Goal: Information Seeking & Learning: Learn about a topic

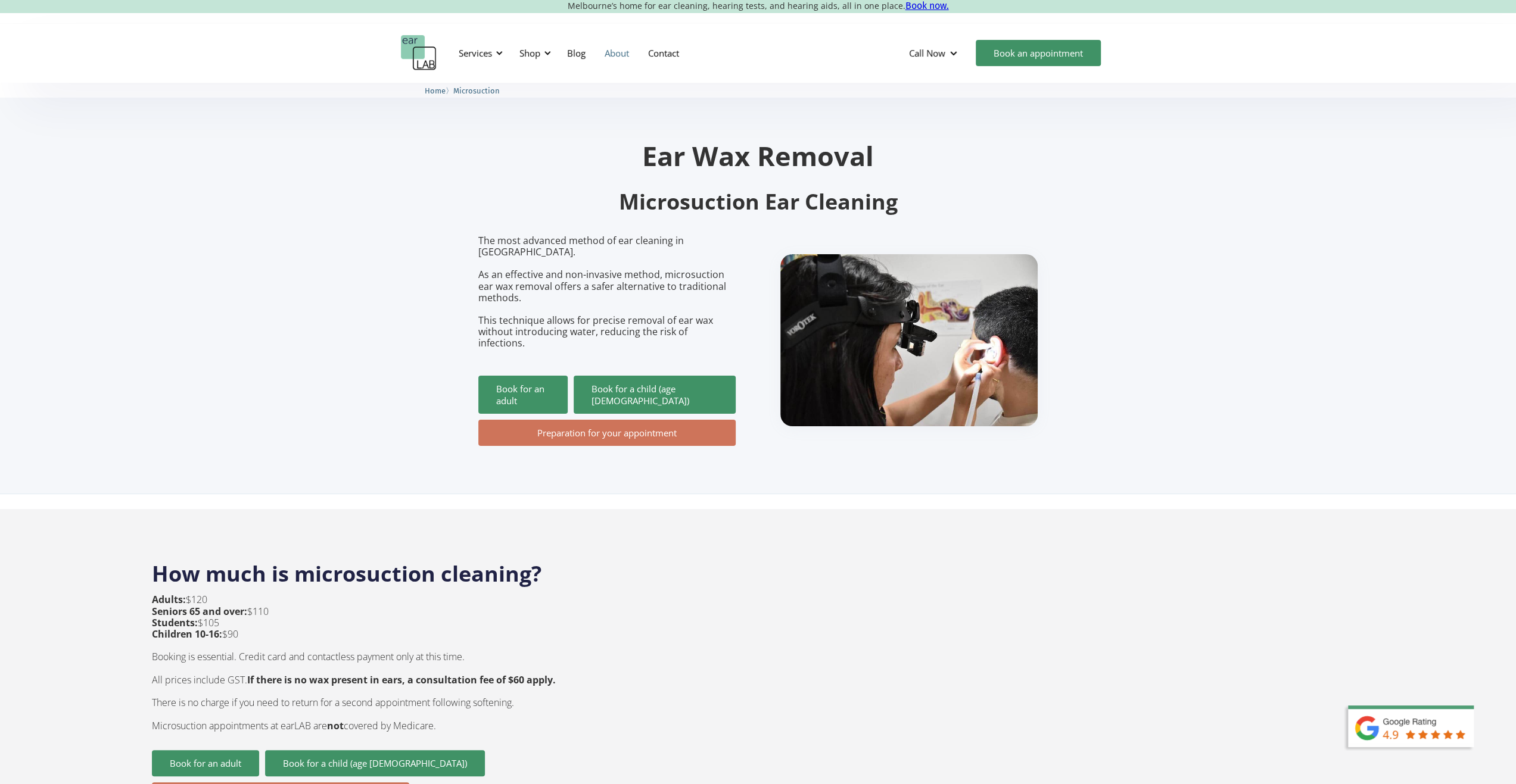
click at [614, 56] on link "About" at bounding box center [616, 53] width 43 height 34
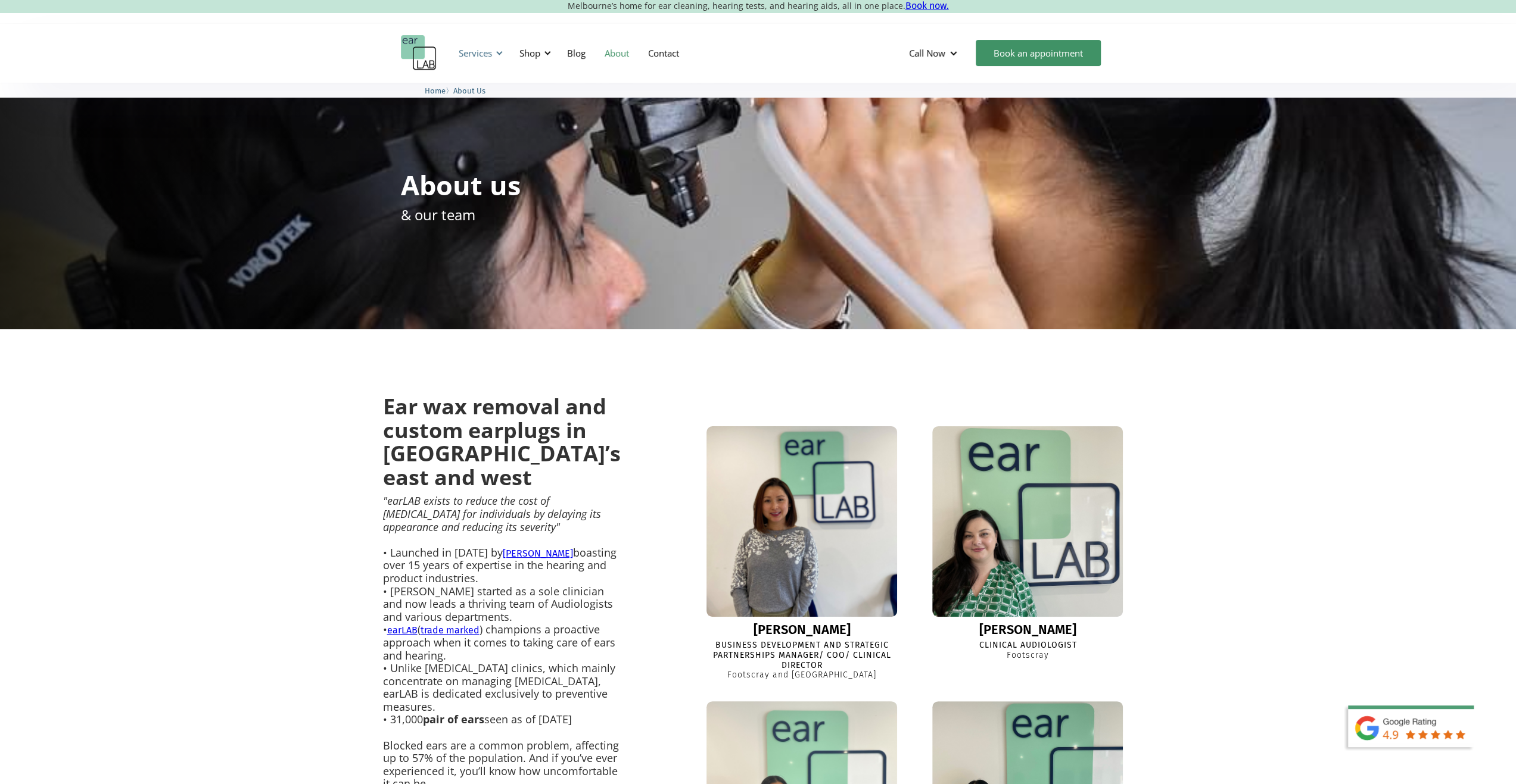
click at [481, 53] on div "Services" at bounding box center [475, 53] width 33 height 12
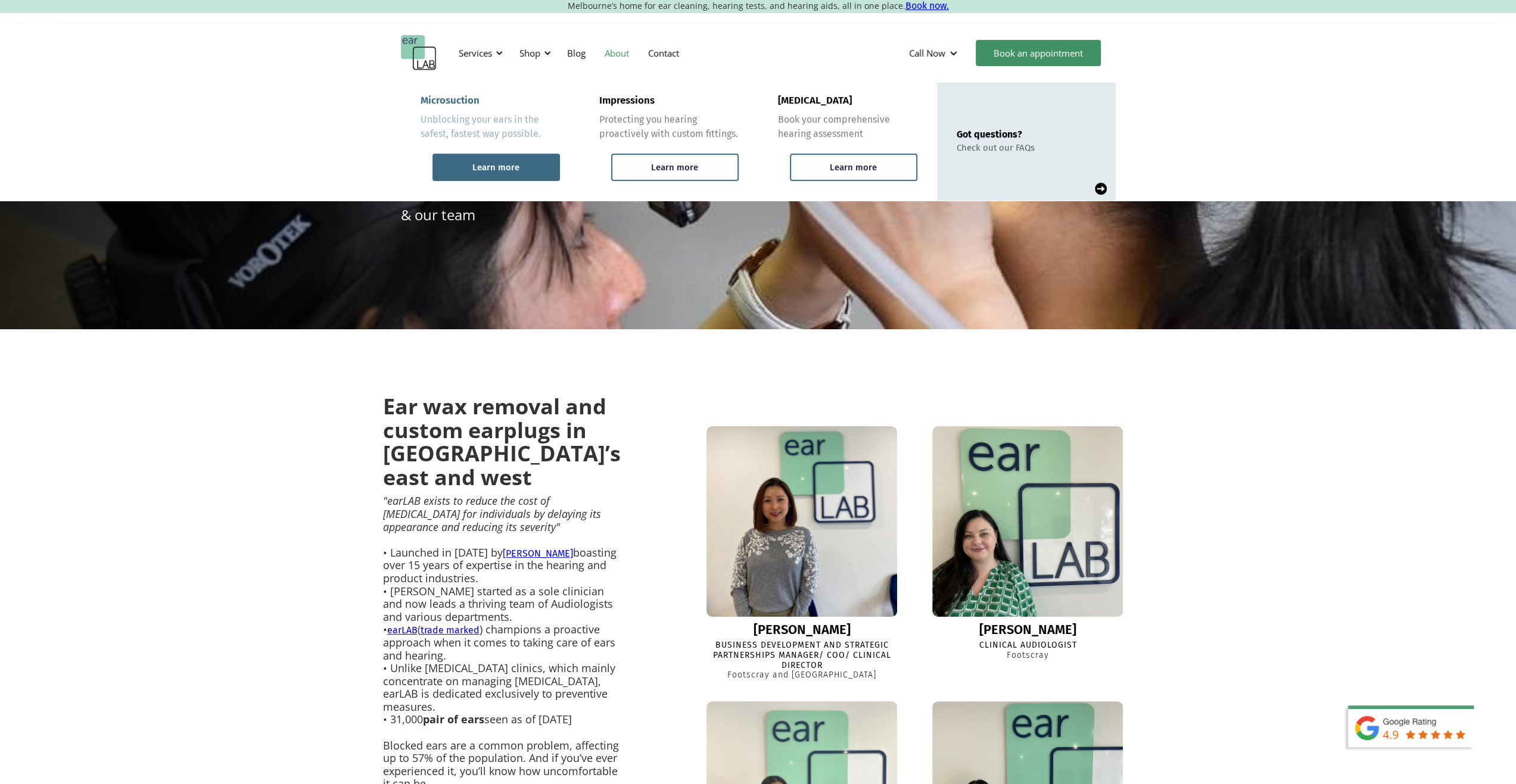
click at [500, 164] on div "Learn more" at bounding box center [495, 167] width 47 height 11
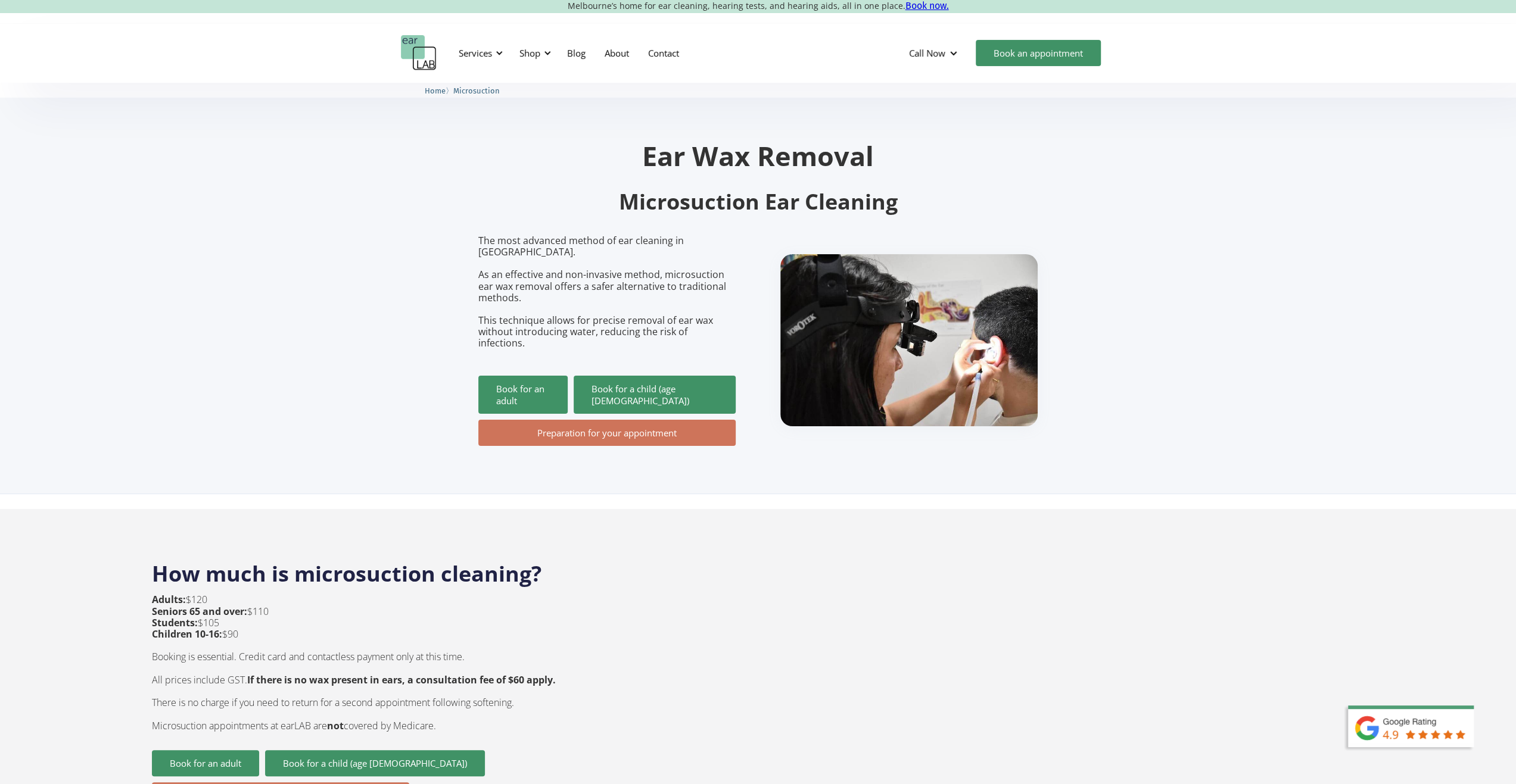
click at [574, 420] on link "Preparation for your appointment" at bounding box center [607, 433] width 257 height 26
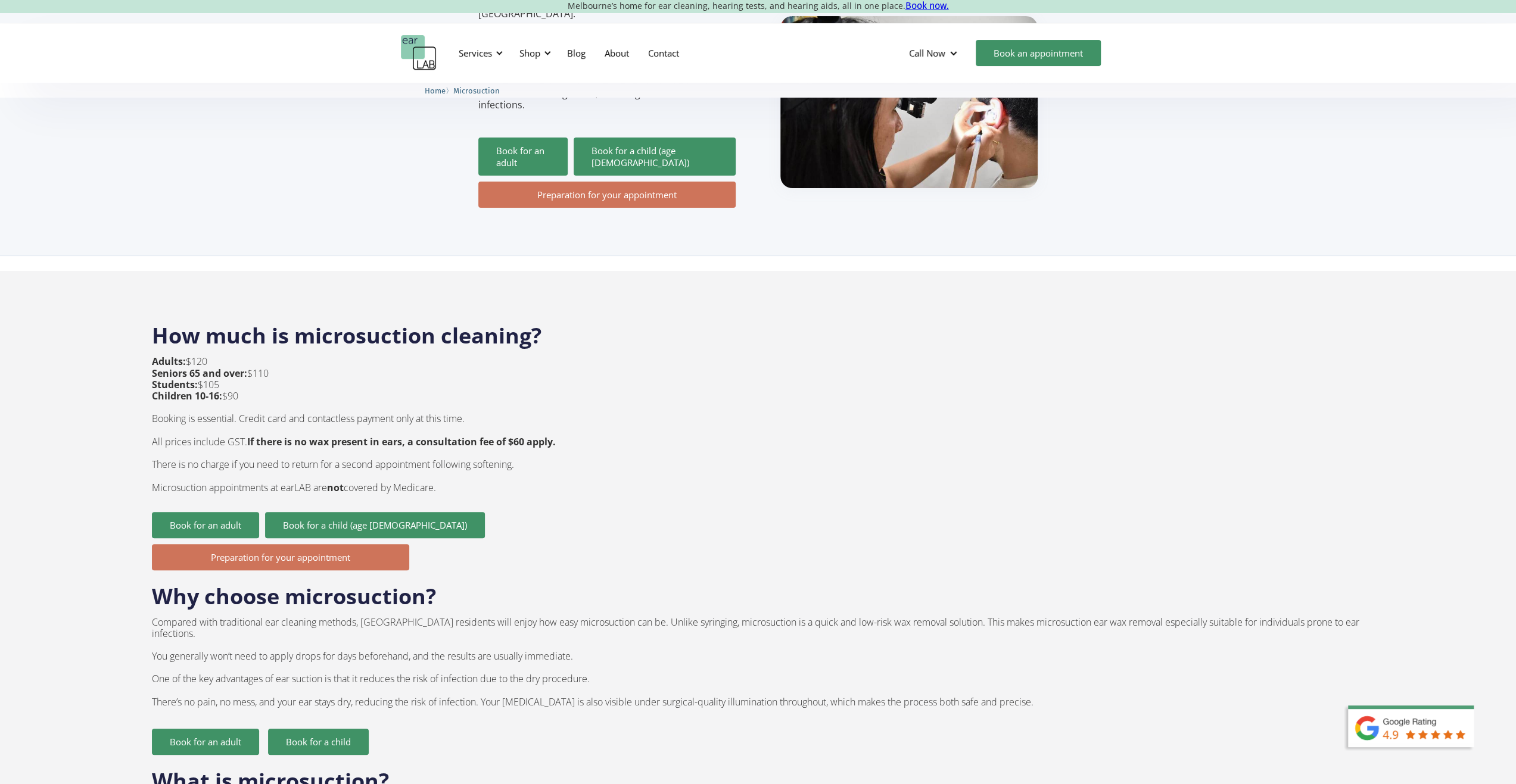
scroll to position [357, 0]
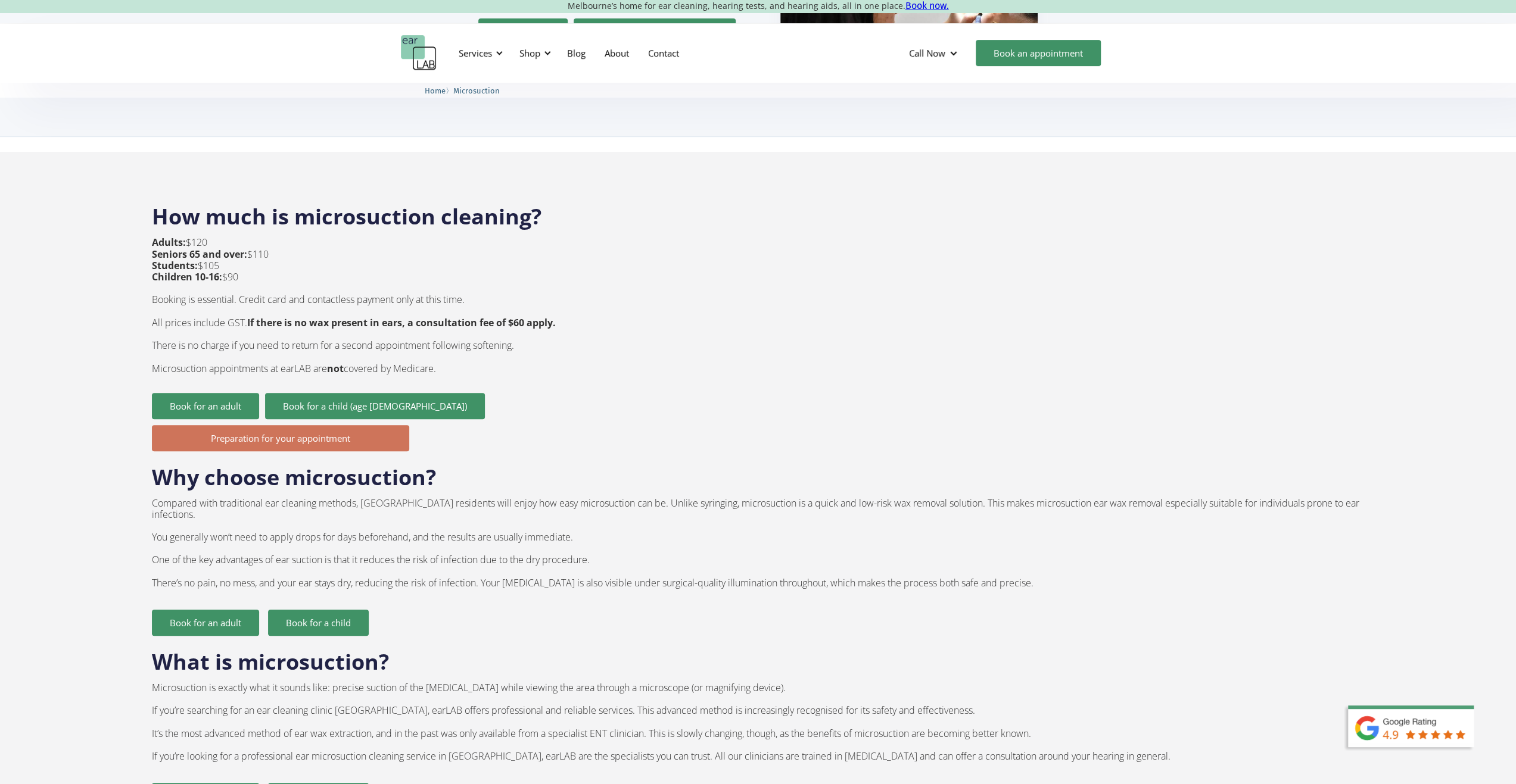
click at [1411, 716] on img at bounding box center [1417, 738] width 155 height 65
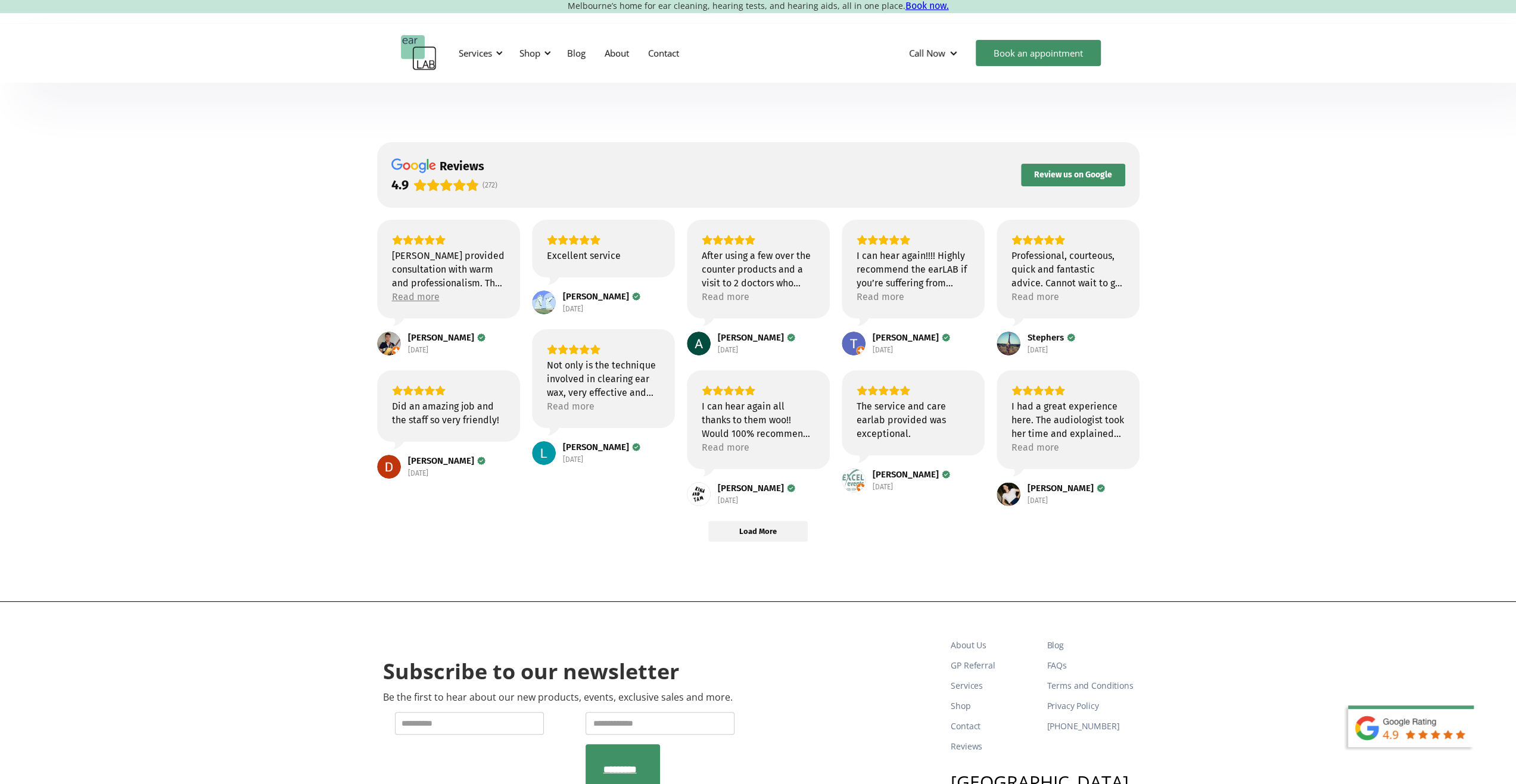
click at [426, 297] on div "Read more" at bounding box center [416, 297] width 48 height 14
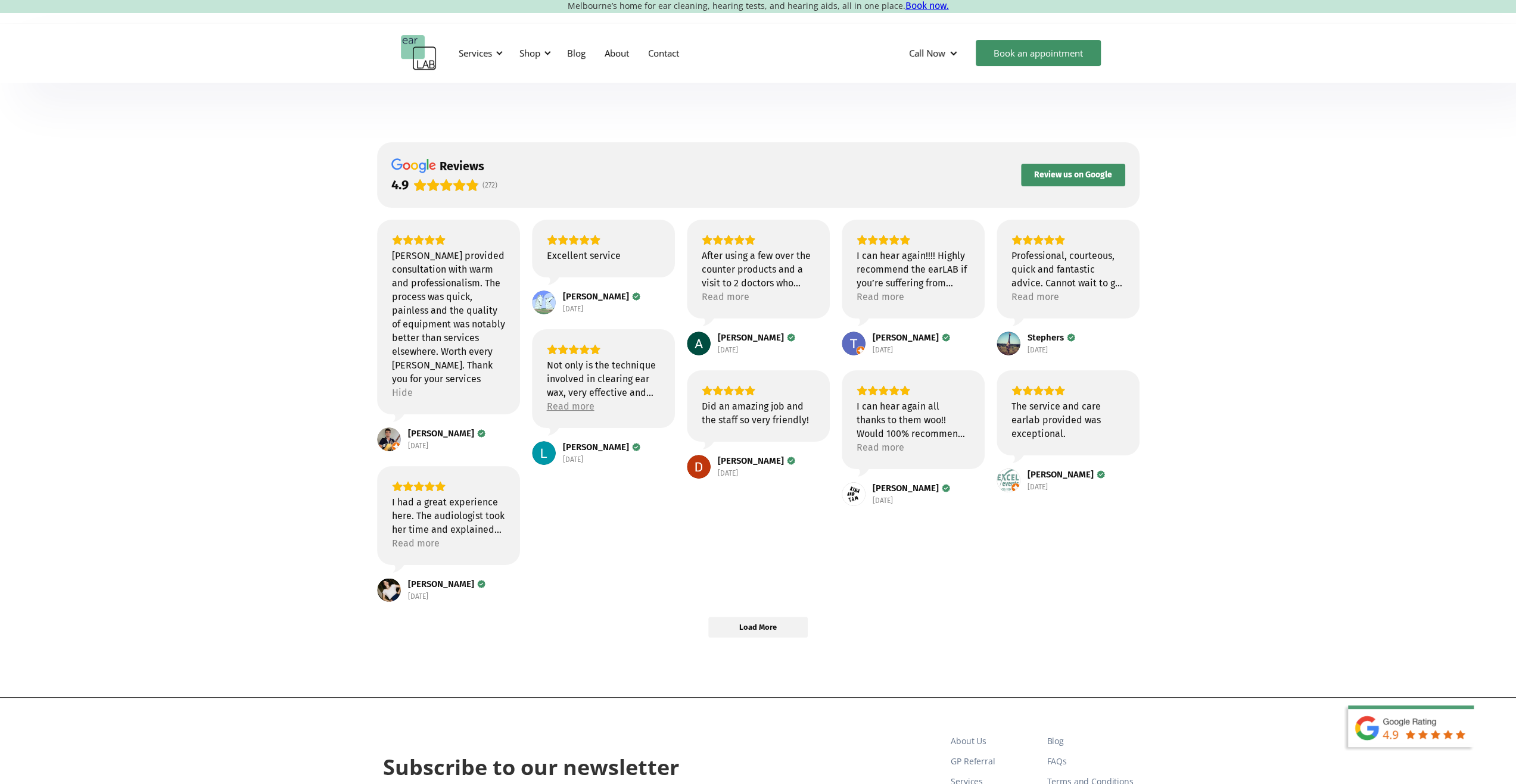
click at [576, 404] on div "Read more" at bounding box center [571, 406] width 48 height 14
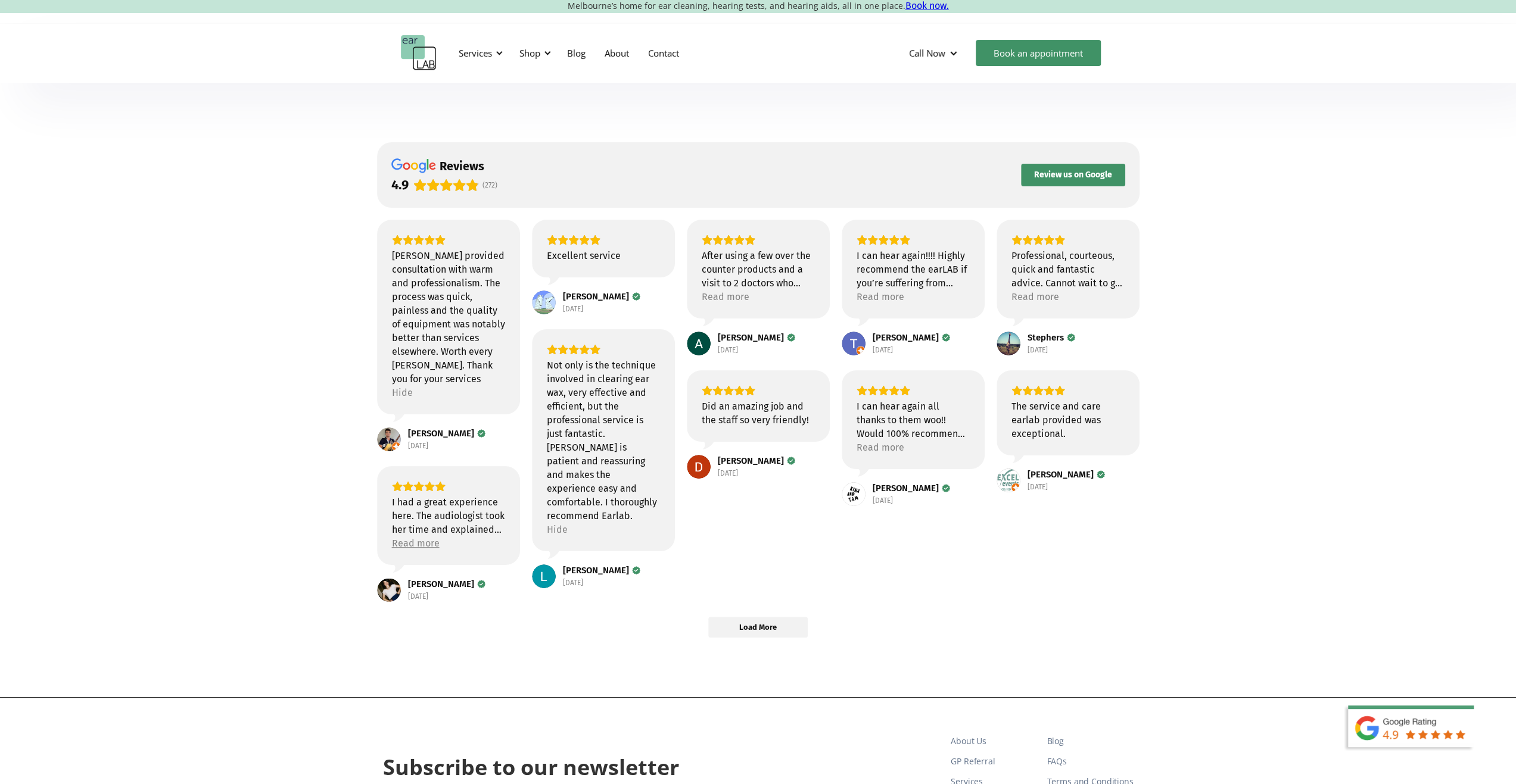
click at [409, 545] on div "Read more" at bounding box center [416, 543] width 48 height 14
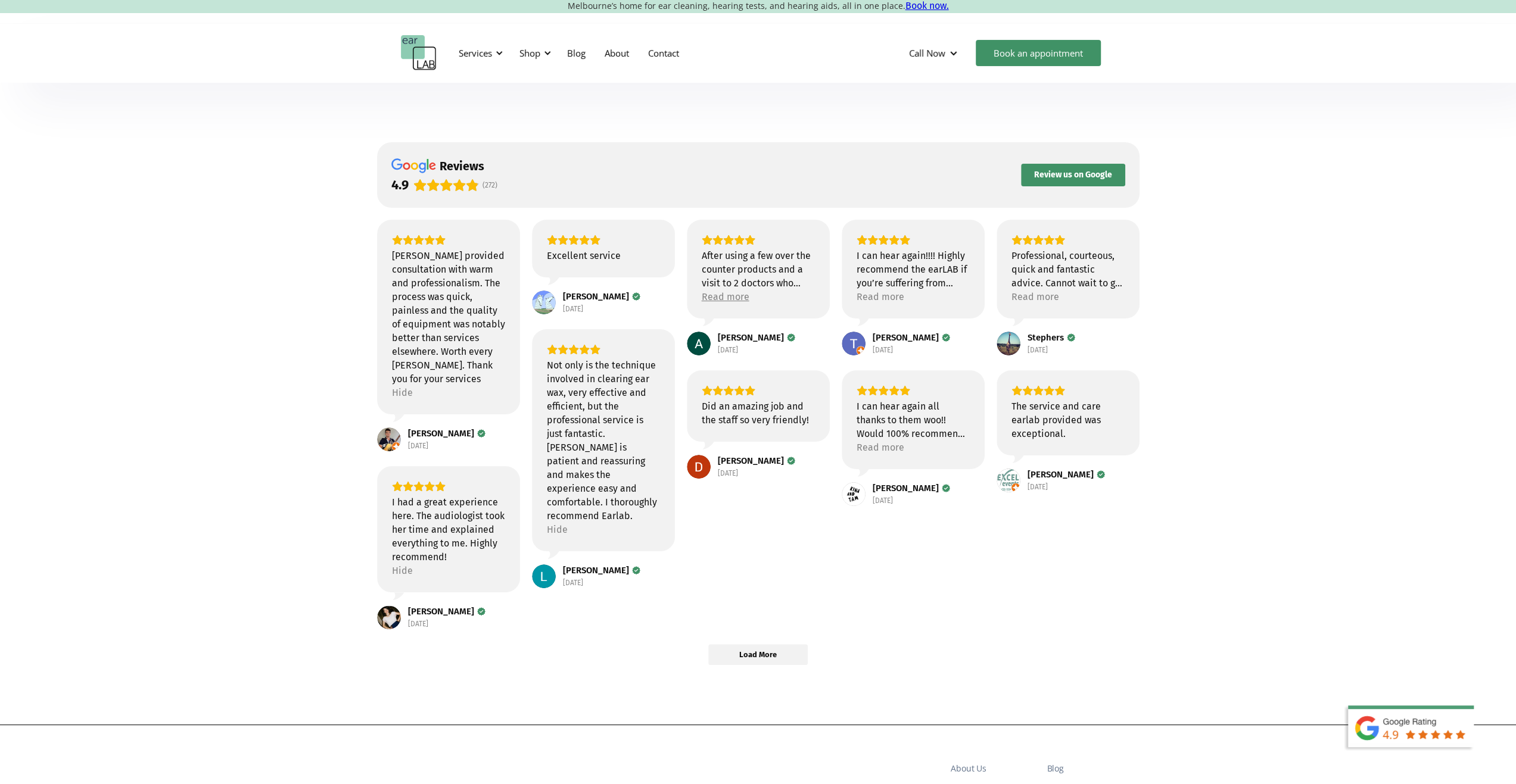
click at [739, 292] on div "Read more" at bounding box center [725, 297] width 48 height 14
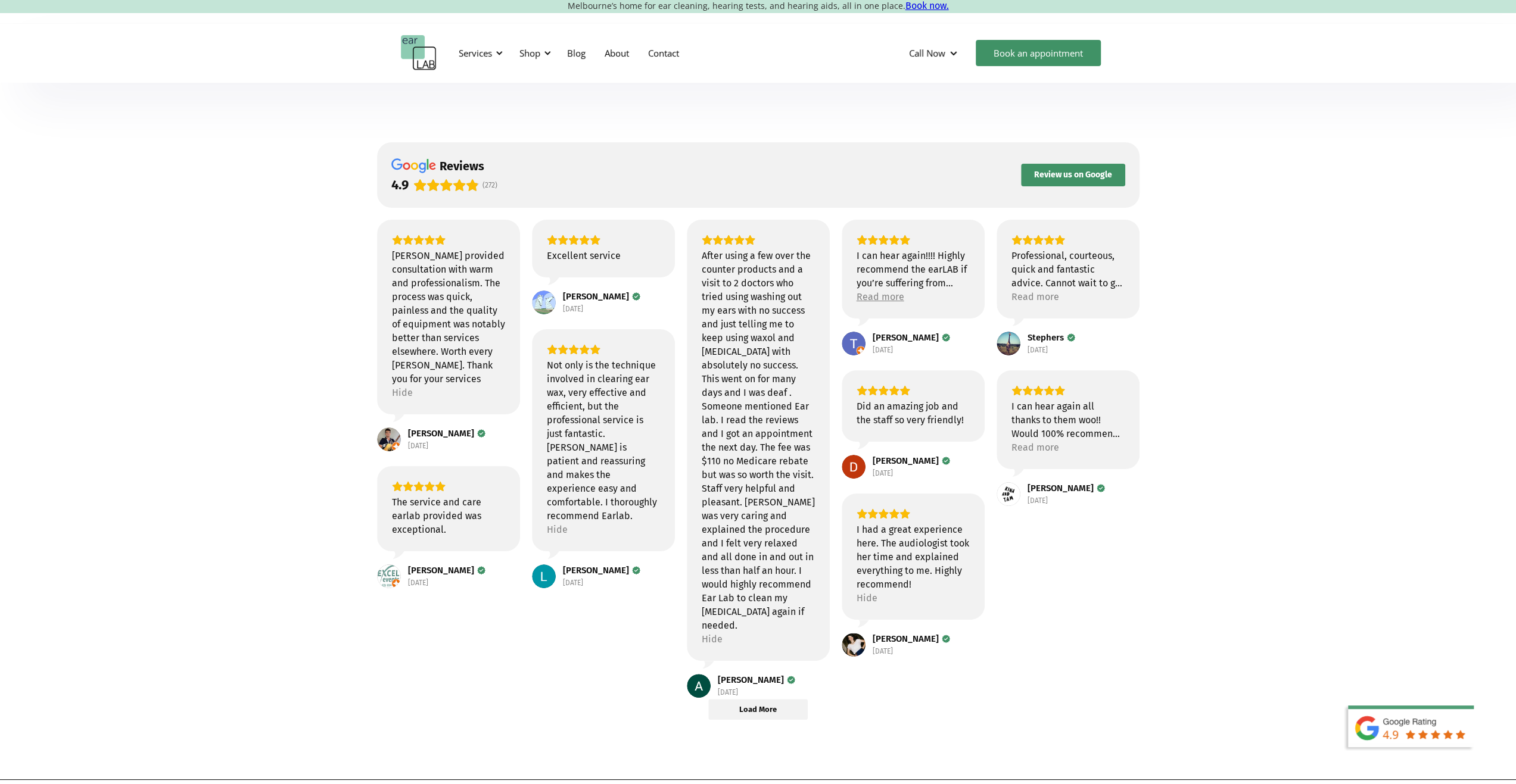
click at [884, 300] on div "Read more" at bounding box center [880, 297] width 48 height 14
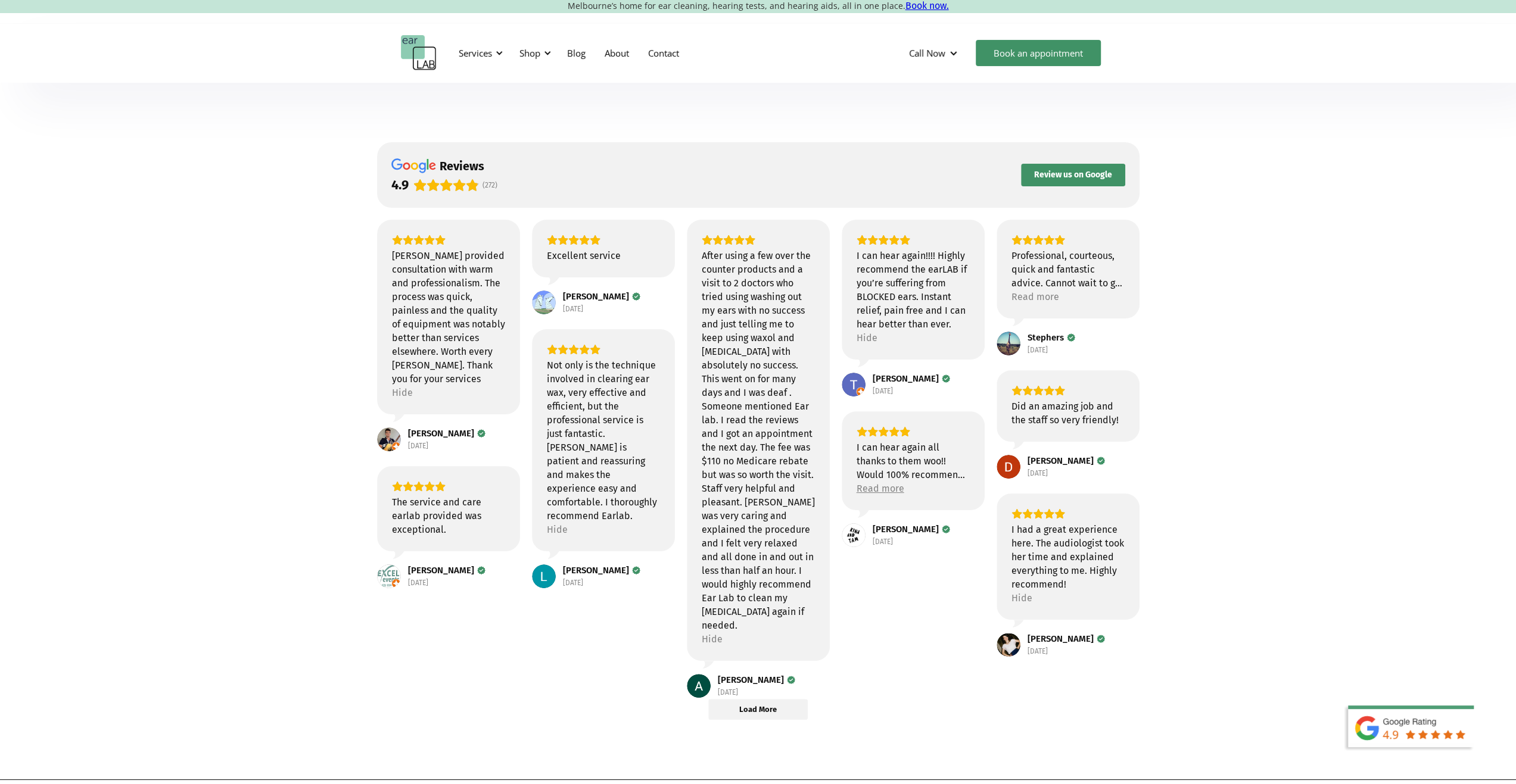
click at [884, 490] on div "Read more" at bounding box center [880, 489] width 48 height 14
click at [1043, 295] on div "Read more" at bounding box center [1035, 297] width 48 height 14
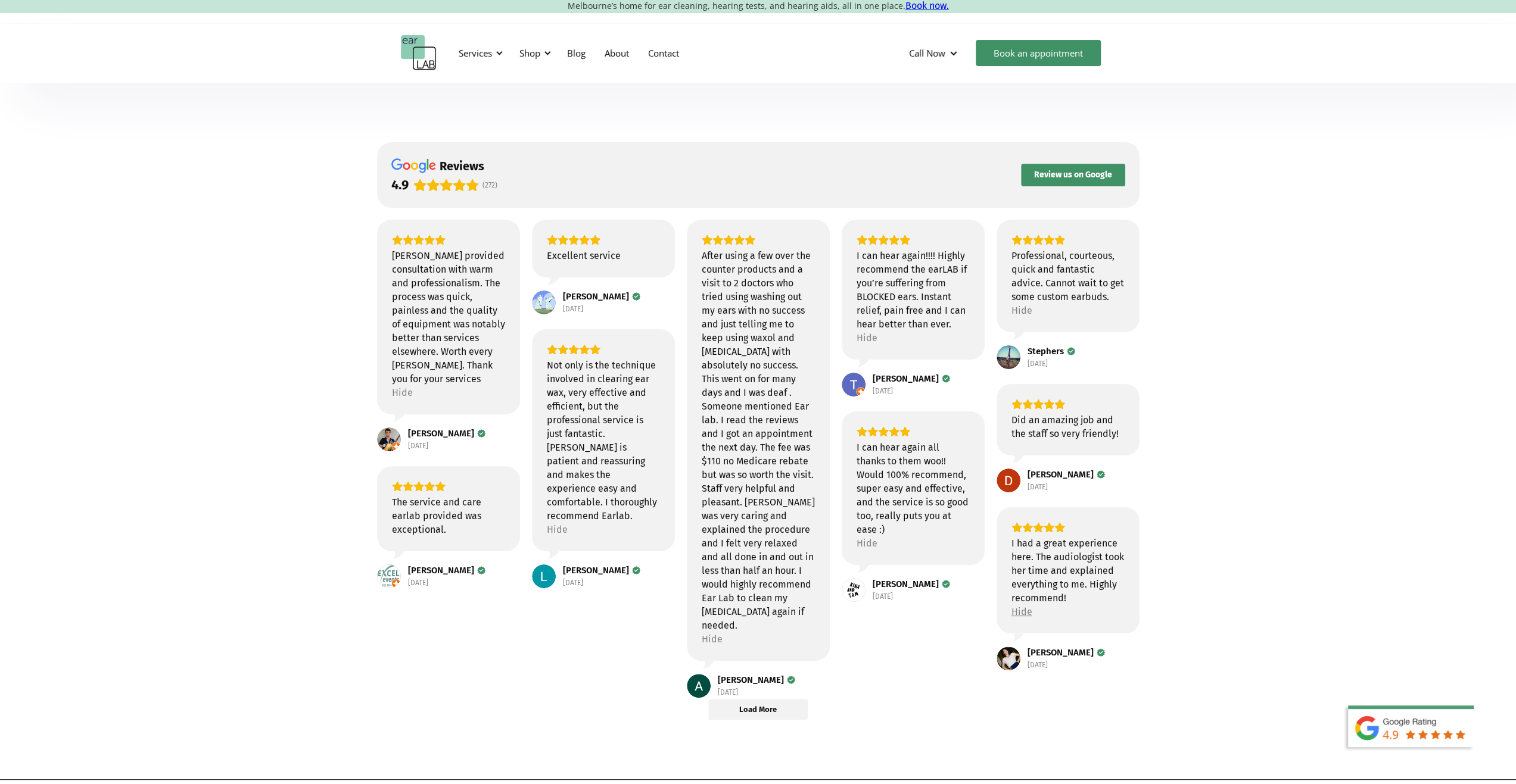
click at [1021, 610] on div "Hide" at bounding box center [1021, 612] width 21 height 14
click at [1052, 587] on div "Read more" at bounding box center [1035, 584] width 48 height 14
click at [1093, 172] on span "Review us on Google" at bounding box center [1073, 175] width 78 height 11
